Goal: Transaction & Acquisition: Purchase product/service

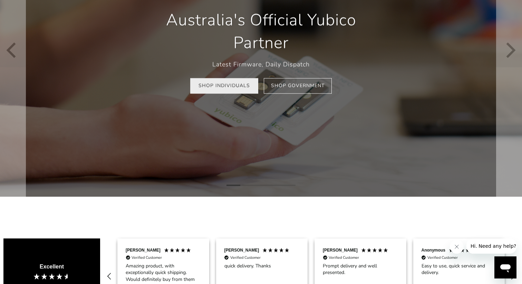
scroll to position [99, 0]
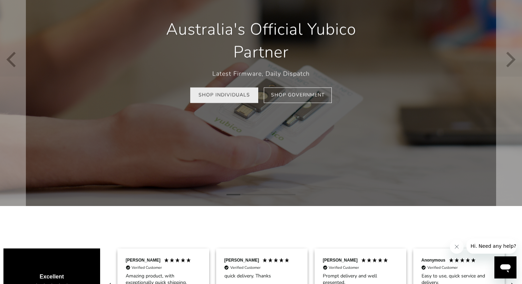
click at [234, 98] on link "Shop Individuals" at bounding box center [224, 95] width 68 height 16
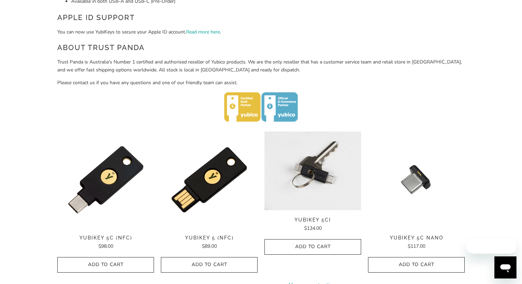
scroll to position [261, 0]
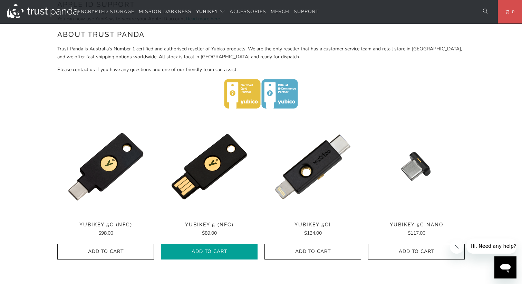
click at [231, 249] on span "Add to Cart" at bounding box center [209, 252] width 82 height 6
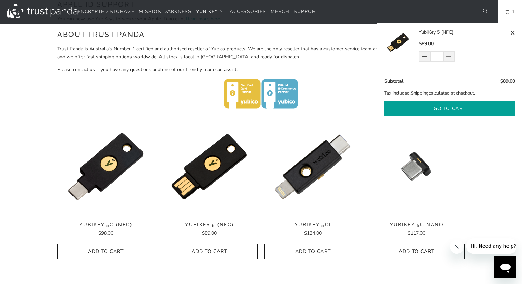
click at [446, 107] on button "Go to cart" at bounding box center [450, 109] width 131 height 16
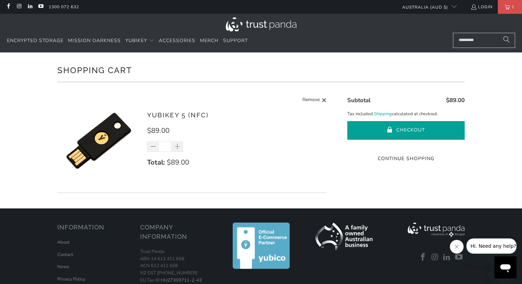
click at [419, 132] on button "Checkout" at bounding box center [406, 130] width 117 height 19
click at [383, 126] on button "Checkout" at bounding box center [406, 130] width 117 height 19
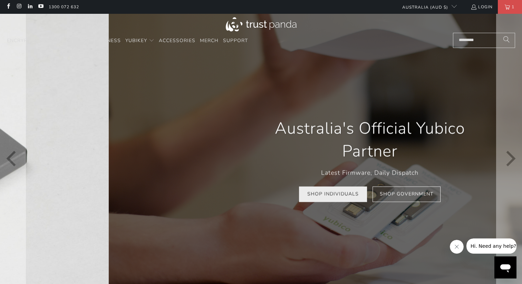
click at [379, 75] on div "Australia's Official Yubico Partner Latest Firmware, Daily Dispatch Shop Indivi…" at bounding box center [370, 160] width 522 height 292
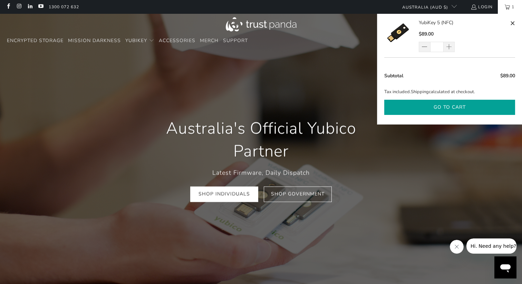
click at [472, 110] on button "Go to cart" at bounding box center [450, 108] width 131 height 16
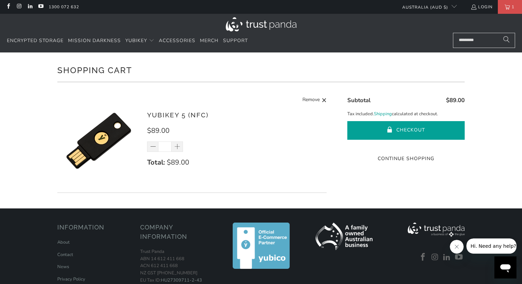
click at [415, 130] on button "Checkout" at bounding box center [406, 130] width 117 height 19
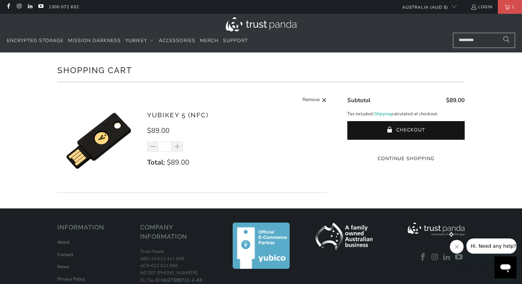
click at [484, 44] on input "Search..." at bounding box center [484, 40] width 62 height 15
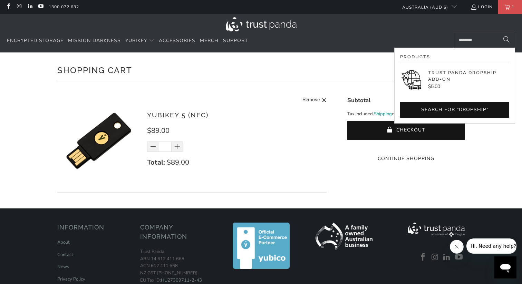
type input "********"
click at [459, 79] on p "Trust Panda Dropship Add-On" at bounding box center [468, 75] width 81 height 13
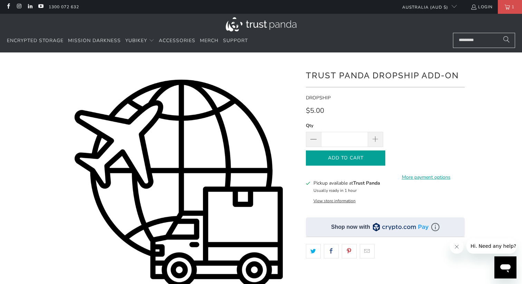
click at [361, 160] on span "Add to Cart" at bounding box center [345, 158] width 65 height 6
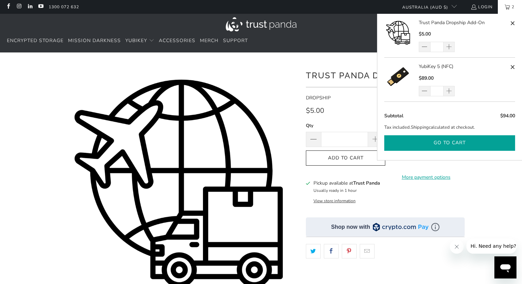
click at [465, 142] on button "Go to cart" at bounding box center [450, 143] width 131 height 16
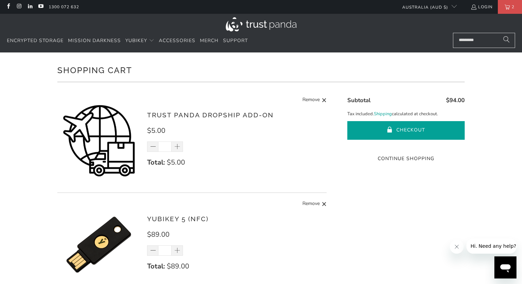
click at [399, 128] on button "Checkout" at bounding box center [406, 130] width 117 height 19
click at [397, 130] on button "Checkout" at bounding box center [406, 130] width 117 height 19
click at [386, 127] on button "Checkout" at bounding box center [406, 130] width 117 height 19
